Goal: Check status

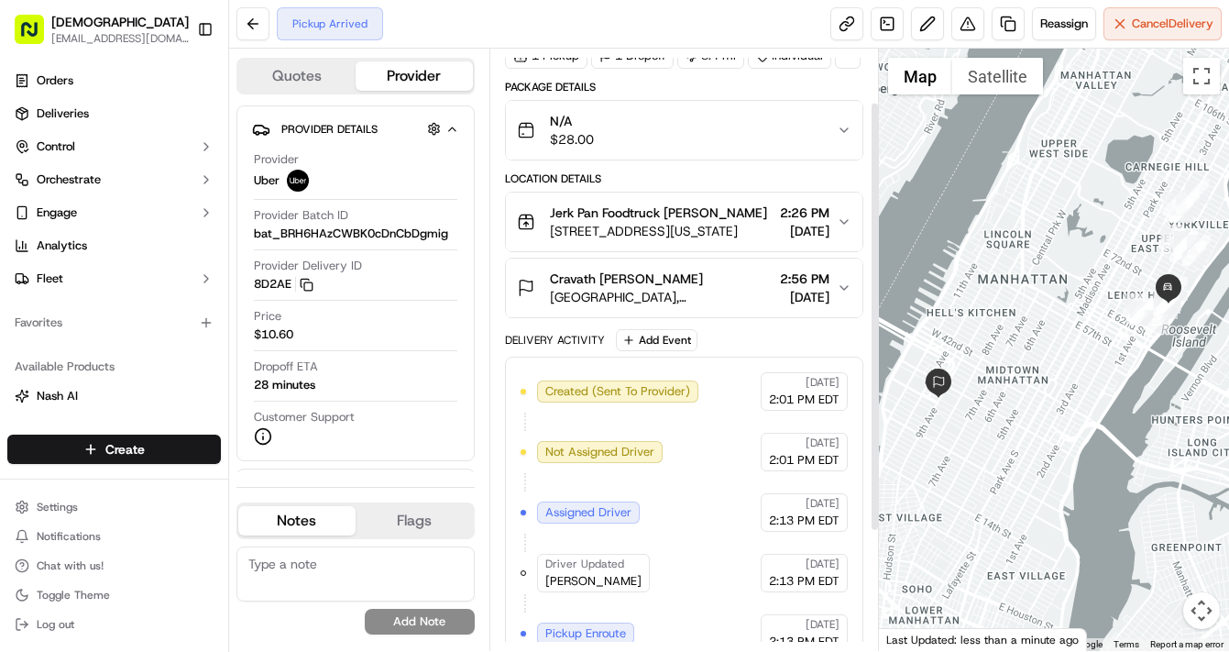
scroll to position [76, 0]
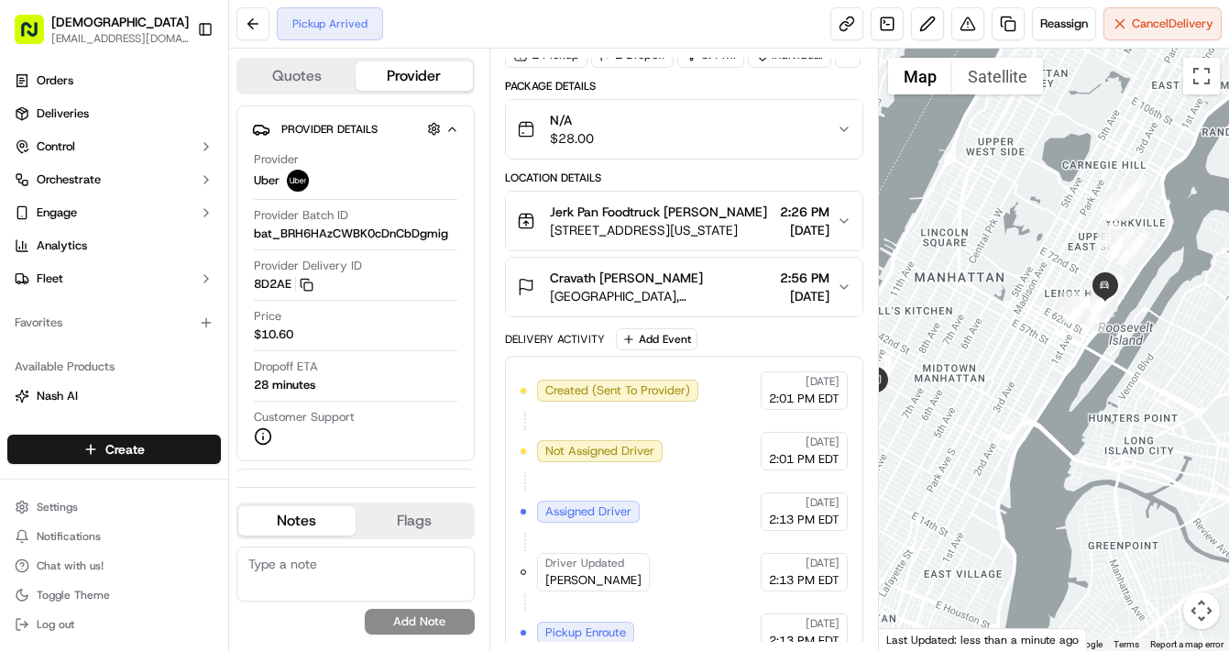
drag, startPoint x: 1103, startPoint y: 298, endPoint x: 1037, endPoint y: 293, distance: 66.2
click at [1037, 295] on div at bounding box center [1054, 350] width 350 height 602
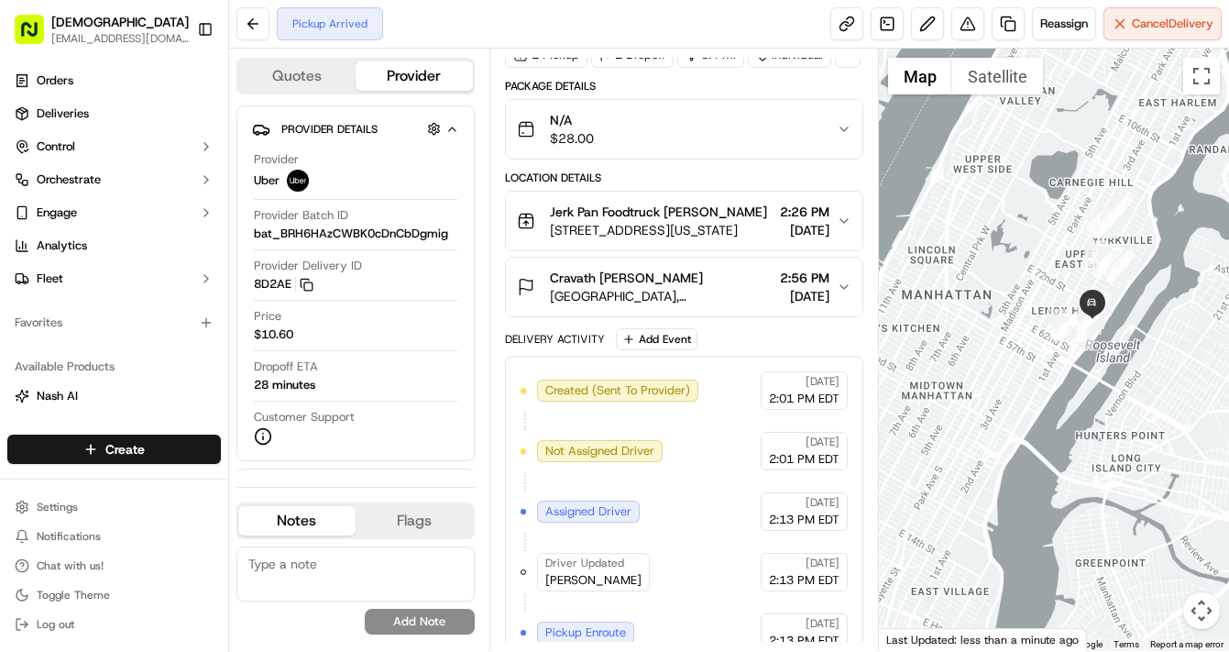
drag, startPoint x: 1058, startPoint y: 287, endPoint x: 1043, endPoint y: 305, distance: 23.5
click at [1043, 305] on div at bounding box center [1054, 350] width 350 height 602
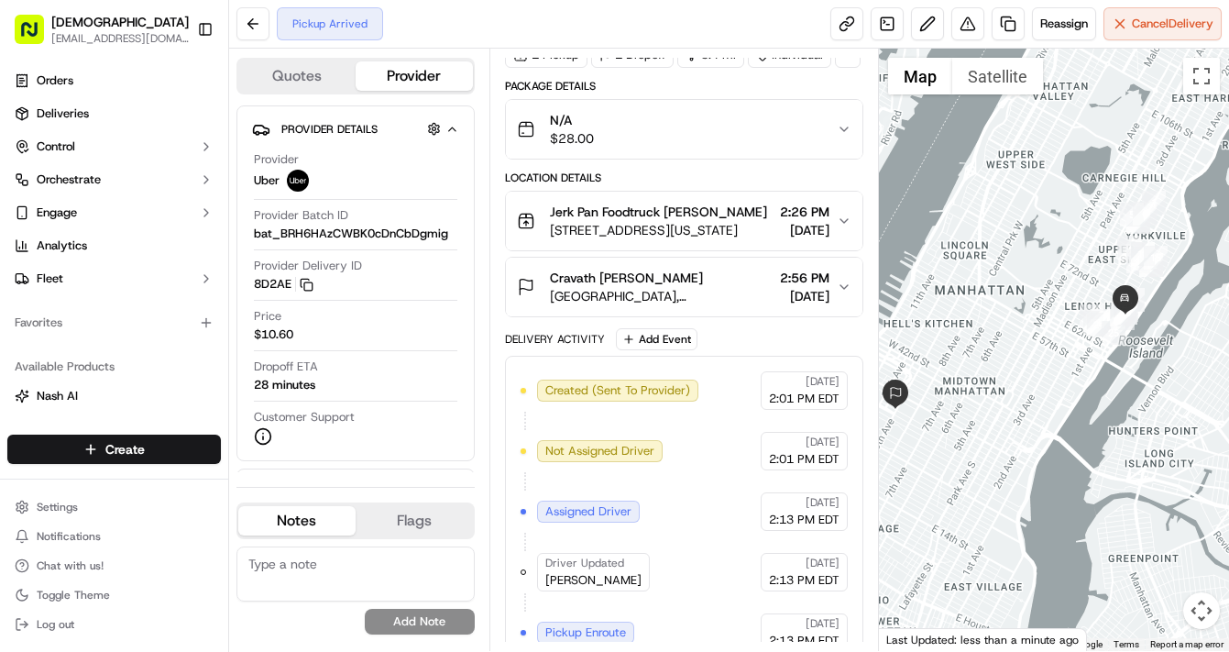
drag, startPoint x: 1026, startPoint y: 315, endPoint x: 1060, endPoint y: 320, distance: 34.2
click at [1061, 315] on div at bounding box center [1054, 350] width 350 height 602
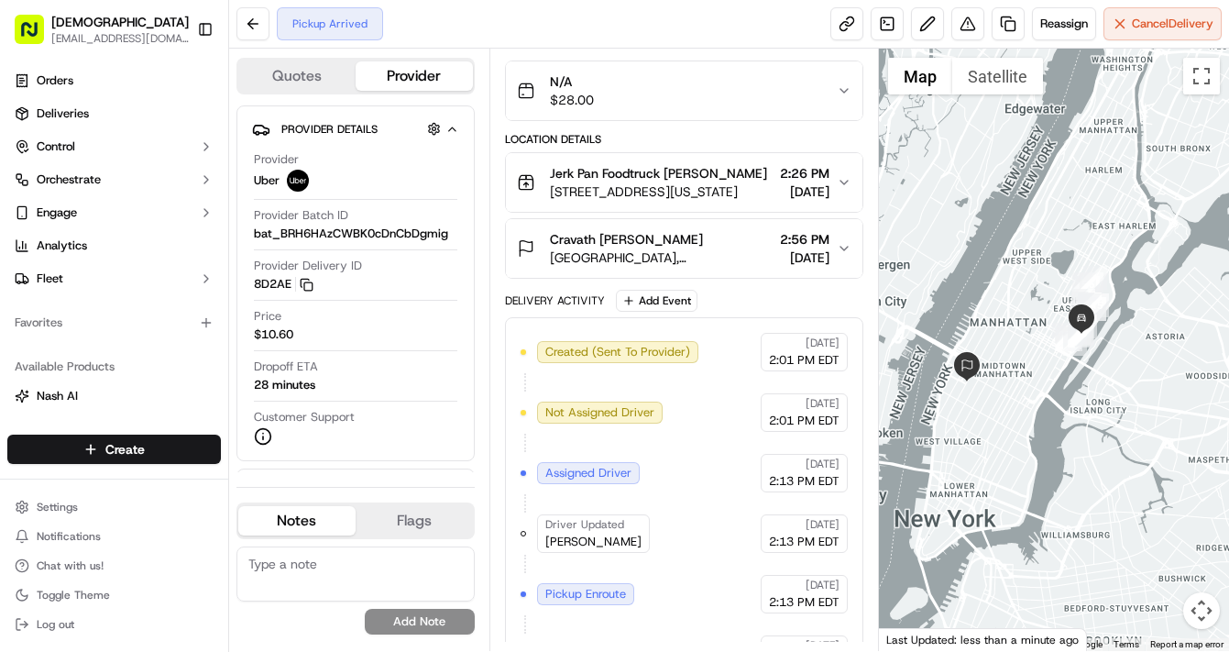
scroll to position [241, 0]
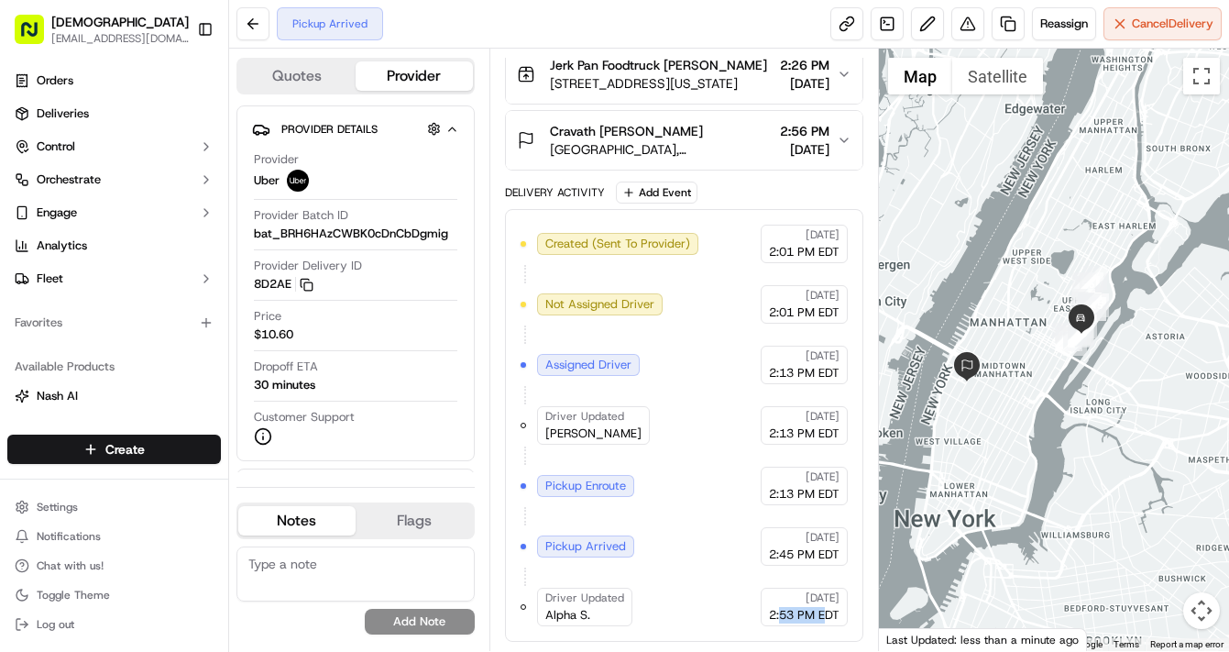
drag, startPoint x: 778, startPoint y: 616, endPoint x: 830, endPoint y: 613, distance: 51.4
click at [829, 613] on span "2:53 PM EDT" at bounding box center [804, 615] width 71 height 16
click at [832, 612] on span "2:53 PM EDT" at bounding box center [804, 615] width 71 height 16
click at [1207, 599] on button "Map camera controls" at bounding box center [1201, 610] width 37 height 37
click at [1204, 599] on button "Map camera controls" at bounding box center [1201, 610] width 37 height 37
